Goal: Obtain resource: Download file/media

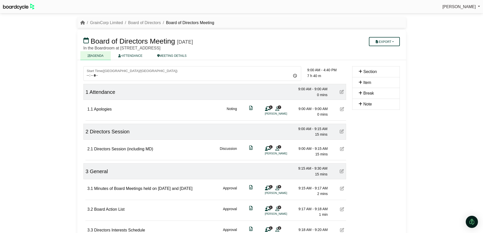
scroll to position [76, 0]
click at [117, 22] on link "GrainCorp Limited" at bounding box center [106, 23] width 33 height 4
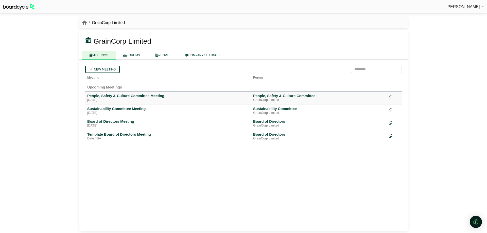
click at [125, 96] on div "People, Safety & Culture Committee Meeting" at bounding box center [168, 96] width 162 height 5
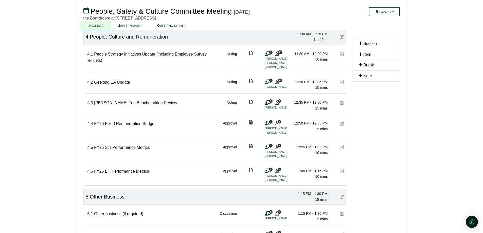
scroll to position [279, 0]
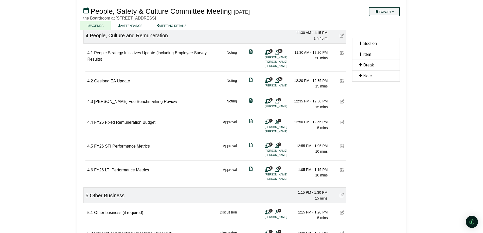
click at [382, 11] on button "Export" at bounding box center [384, 11] width 31 height 9
click at [384, 21] on link "Agenda" at bounding box center [389, 21] width 44 height 8
